Goal: Obtain resource: Download file/media

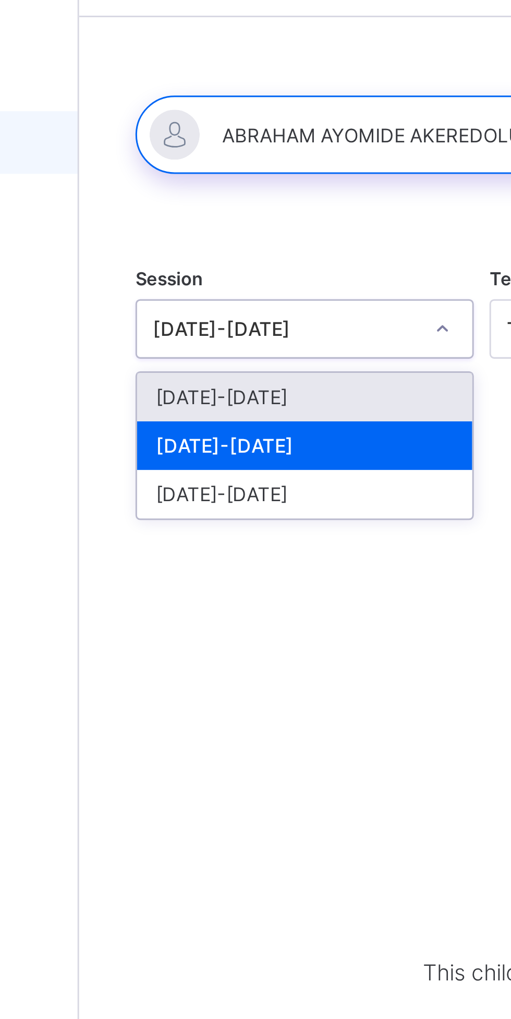
click at [220, 181] on div "[DATE]-[DATE]" at bounding box center [200, 184] width 112 height 16
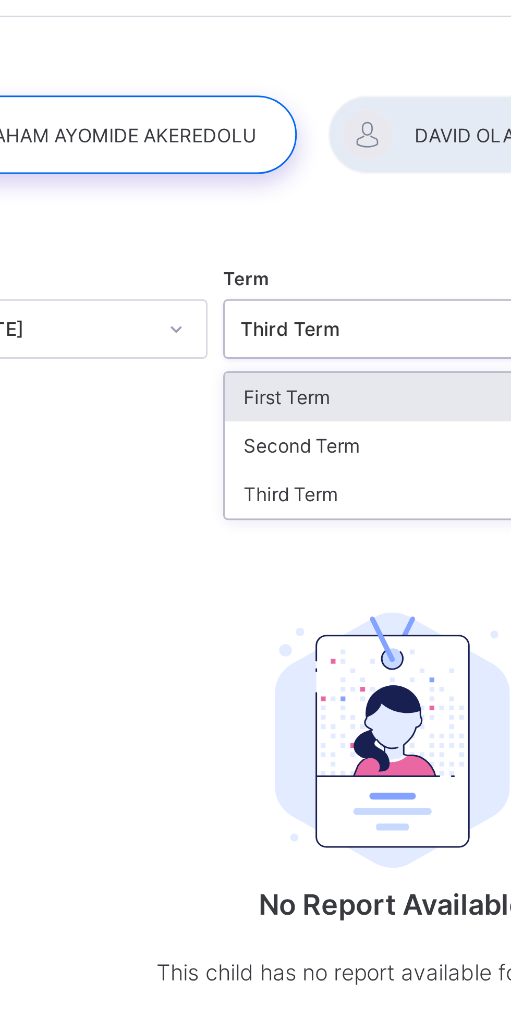
click at [300, 202] on div "Third Term" at bounding box center [318, 200] width 112 height 16
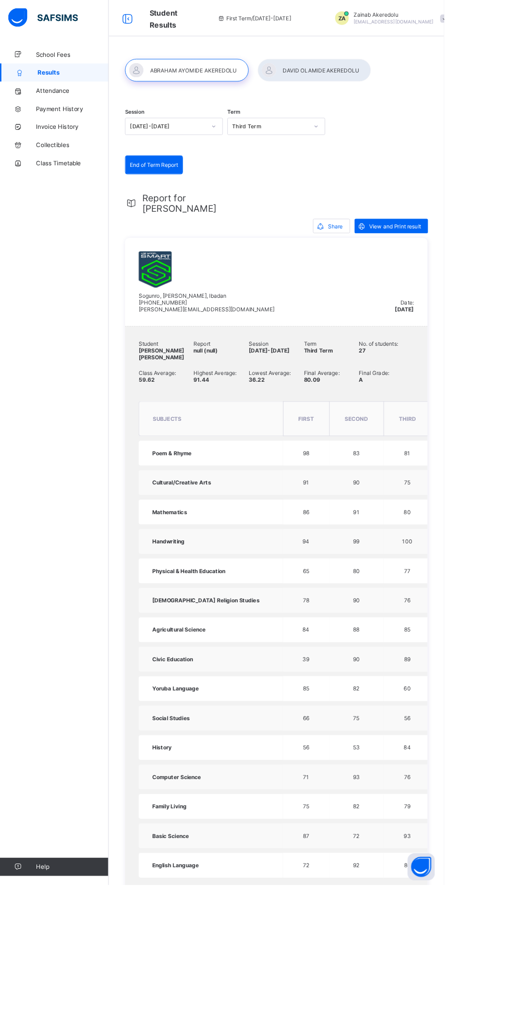
click at [479, 267] on div "View and Print result" at bounding box center [450, 260] width 84 height 17
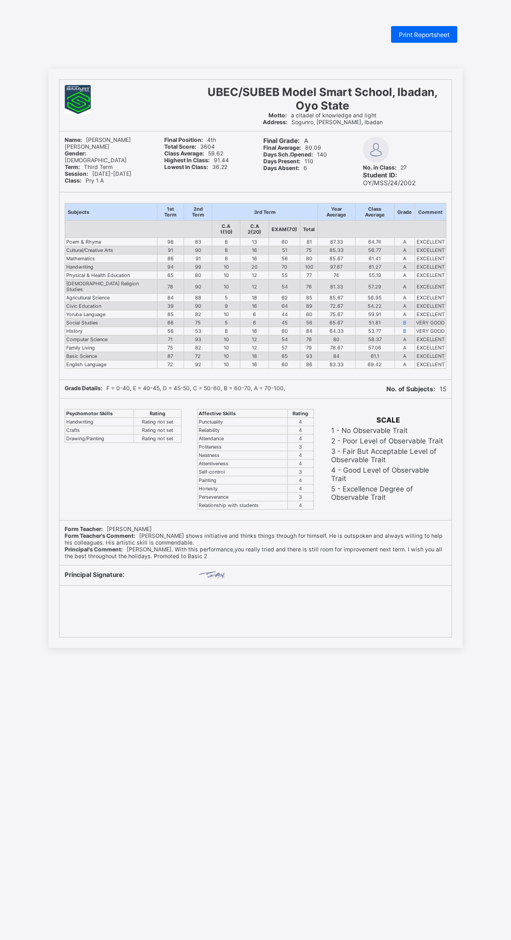
click at [440, 35] on span "Print Reportsheet" at bounding box center [424, 35] width 51 height 8
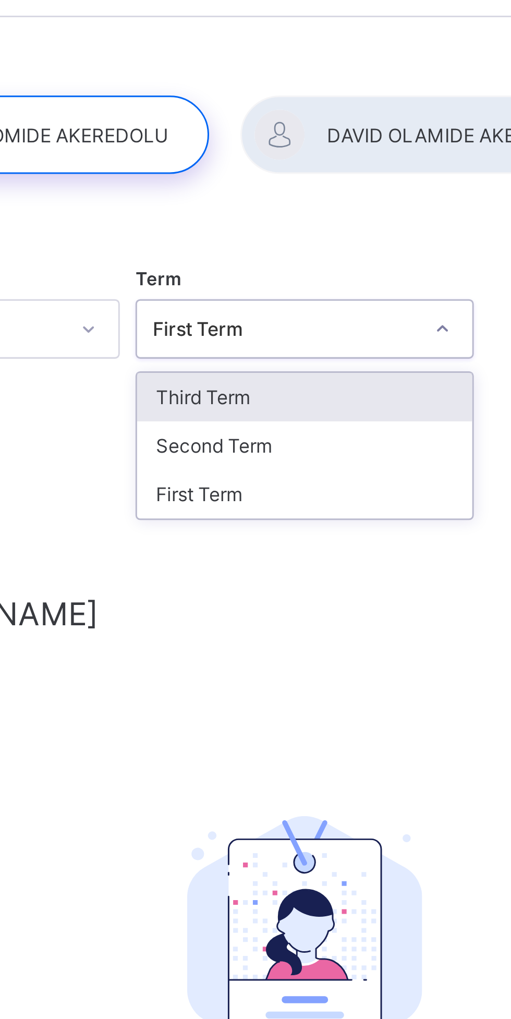
click at [314, 168] on div "Third Term" at bounding box center [318, 168] width 112 height 16
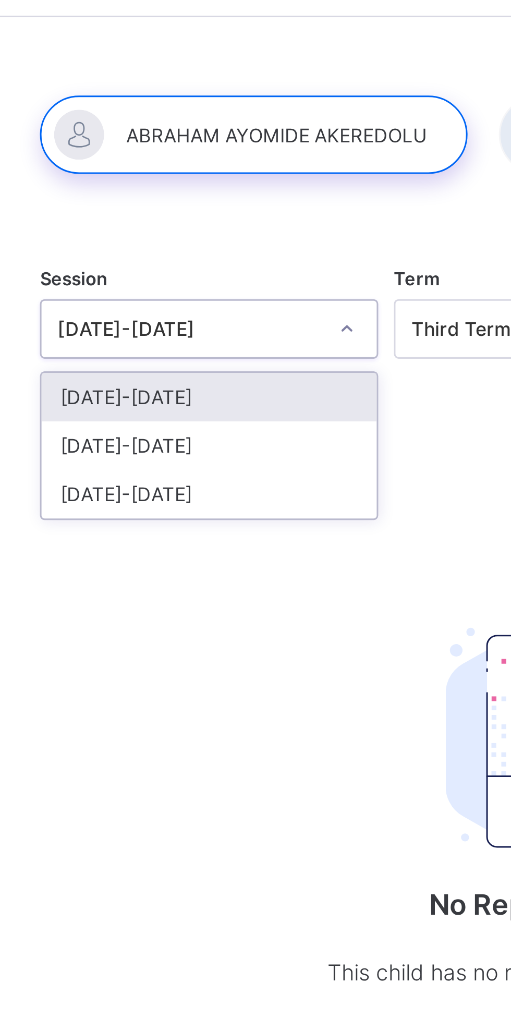
click at [205, 185] on div "[DATE]-[DATE]" at bounding box center [200, 184] width 112 height 16
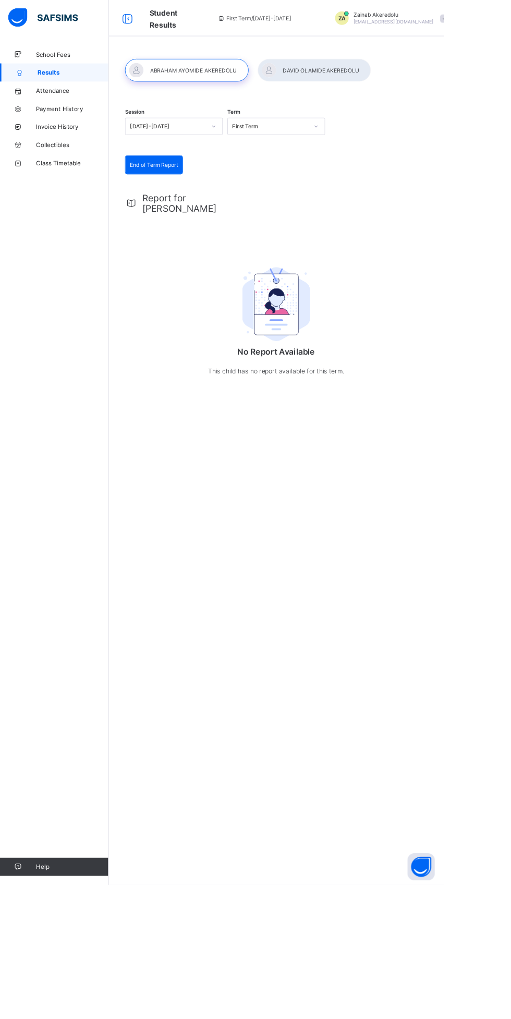
click at [347, 179] on div "End of Term Report End of Term Report Report for [PERSON_NAME] No Report Availa…" at bounding box center [318, 319] width 348 height 281
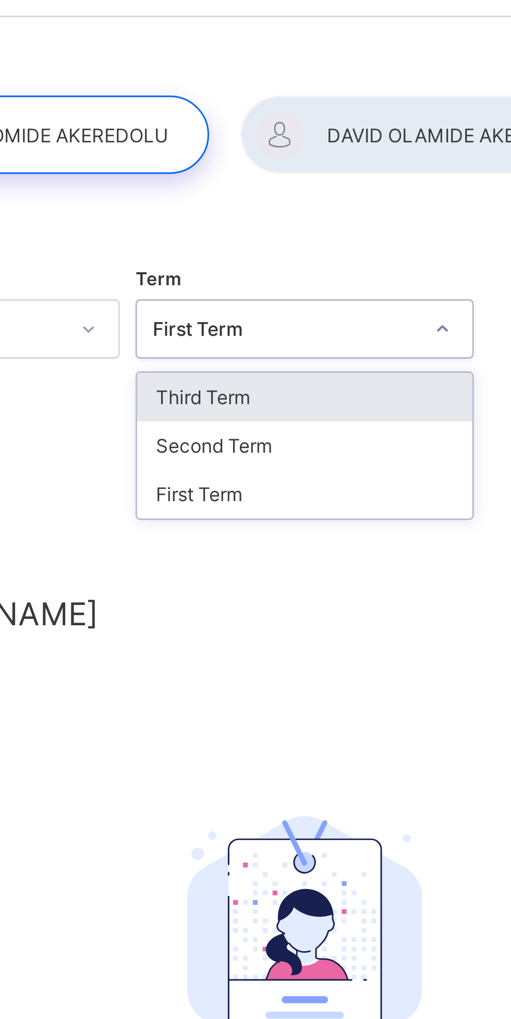
click at [321, 168] on div "Third Term" at bounding box center [318, 168] width 112 height 16
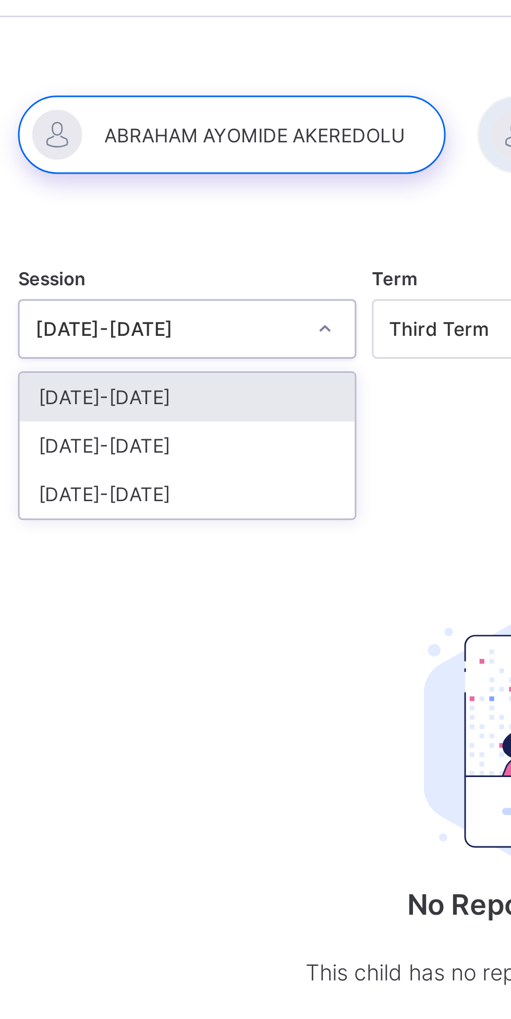
click at [220, 185] on div "[DATE]-[DATE]" at bounding box center [200, 184] width 112 height 16
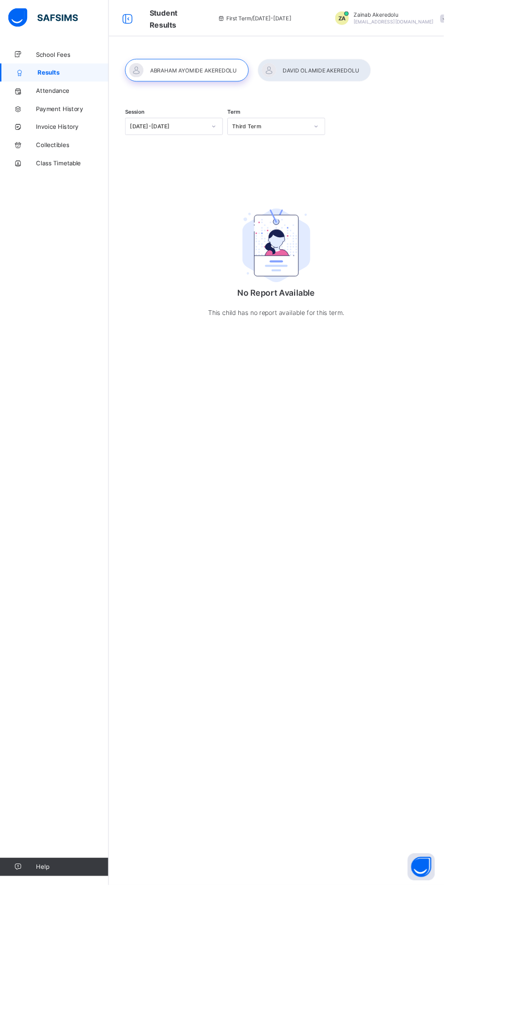
click at [494, 586] on div "Session 2024-2025 Term Third Term No Report Available This child has no report …" at bounding box center [318, 509] width 386 height 1019
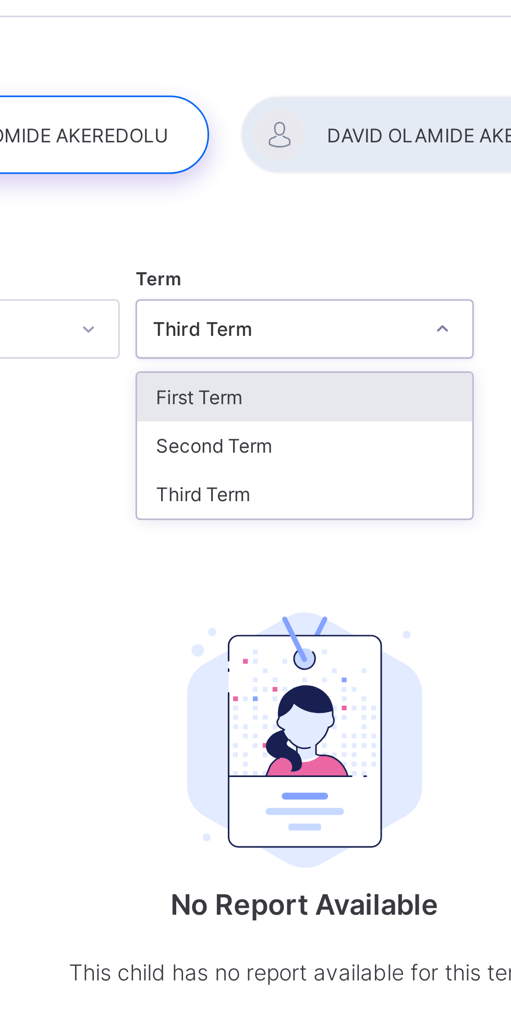
click at [324, 171] on div "First Term" at bounding box center [318, 168] width 112 height 16
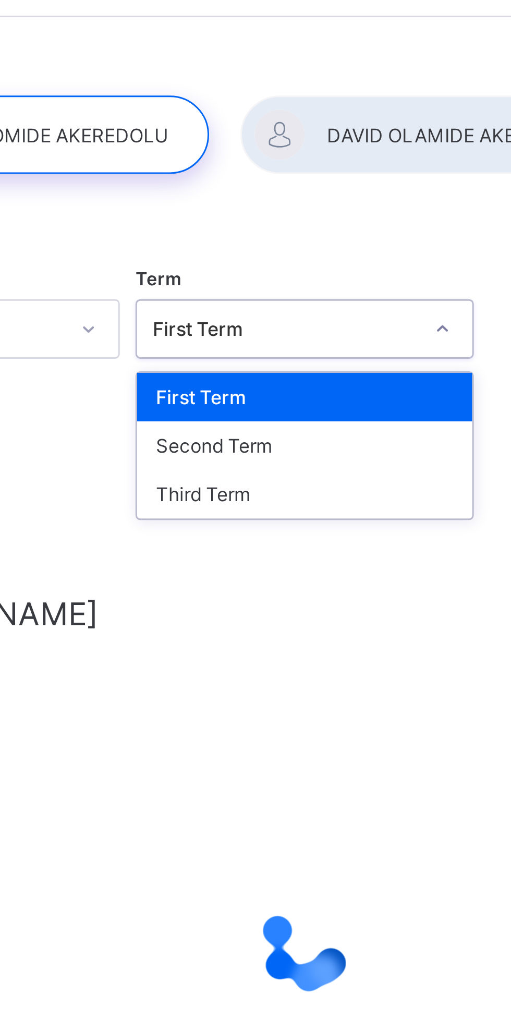
click at [318, 198] on div "Third Term" at bounding box center [318, 200] width 112 height 16
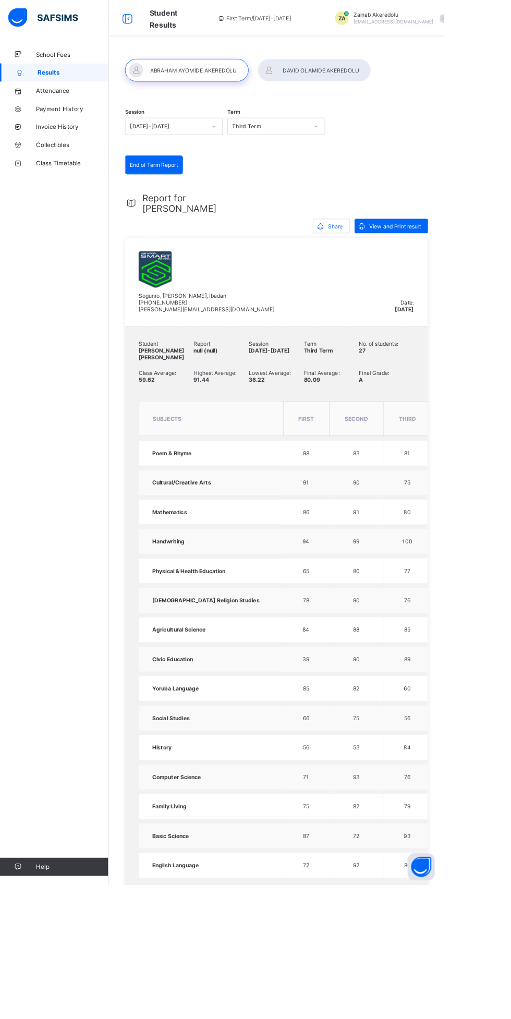
click at [475, 259] on span "View and Print result" at bounding box center [455, 261] width 60 height 8
click at [397, 81] on div at bounding box center [362, 81] width 130 height 26
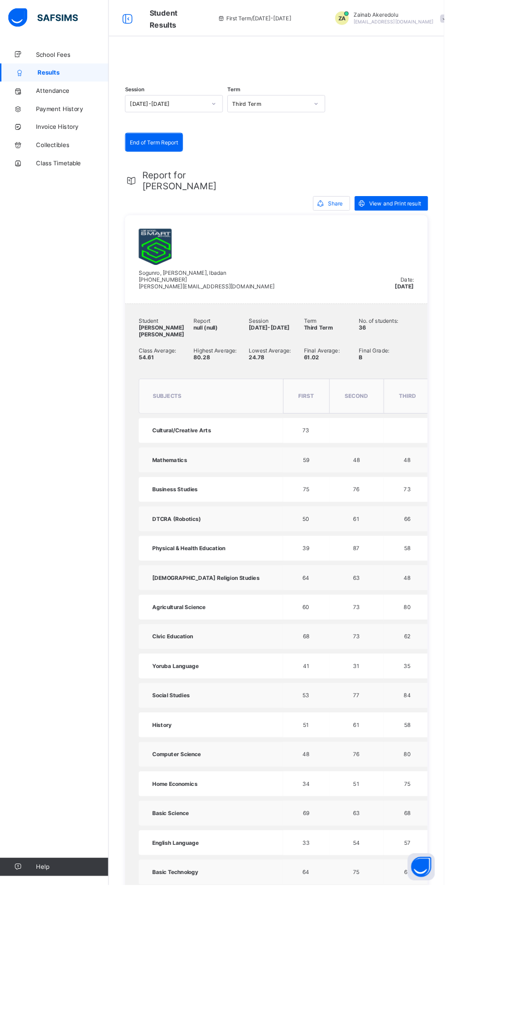
click at [474, 243] on div "View and Print result" at bounding box center [450, 234] width 84 height 17
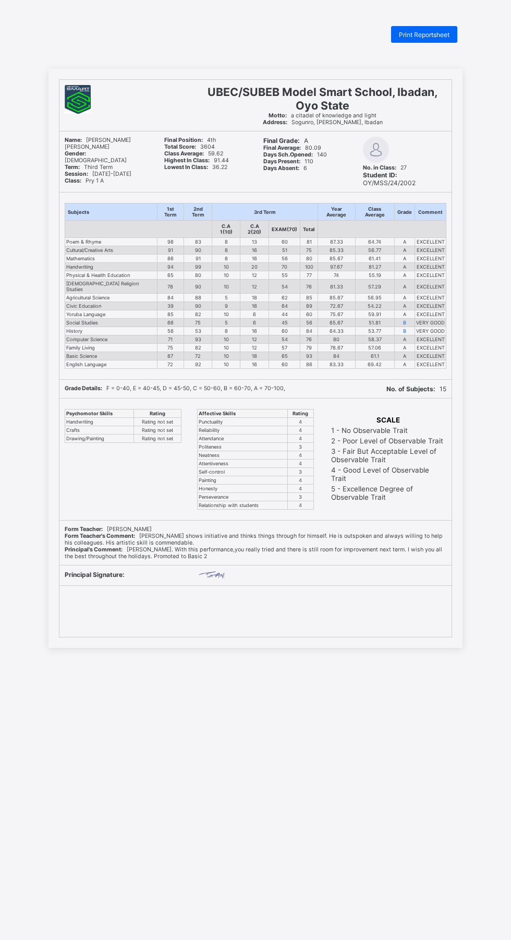
click at [457, 27] on div "Print Reportsheet" at bounding box center [424, 34] width 66 height 17
click at [444, 37] on span "Print Reportsheet" at bounding box center [424, 35] width 51 height 8
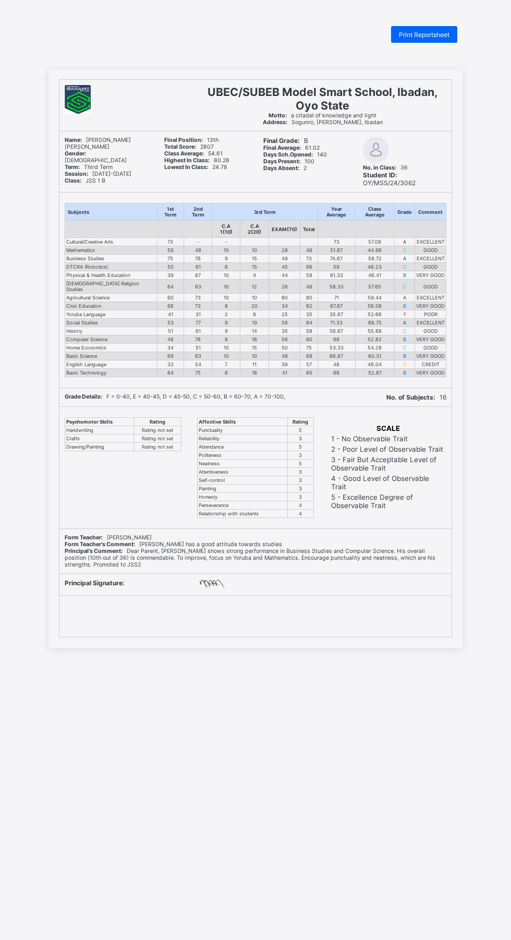
click at [453, 42] on div "Print Reportsheet" at bounding box center [424, 34] width 66 height 17
